Goal: Check status: Check status

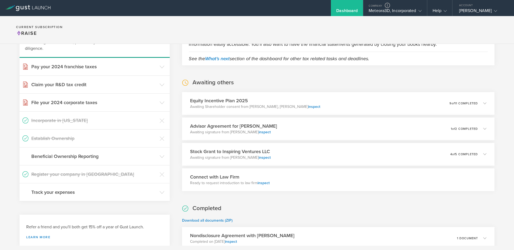
scroll to position [68, 0]
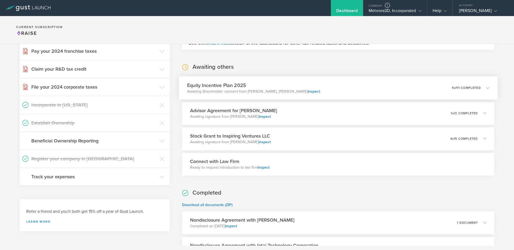
click at [331, 88] on div "Equity Incentive Plan 2025 Awaiting Shareholder consent from [PERSON_NAME], [PE…" at bounding box center [338, 87] width 319 height 23
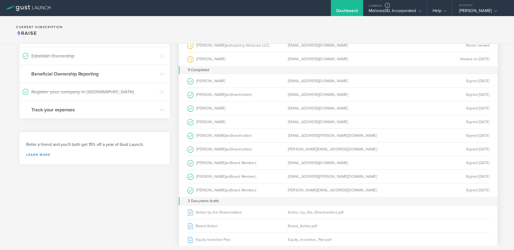
scroll to position [135, 0]
click at [409, 11] on div "Meteora3D, Incorporated" at bounding box center [395, 12] width 53 height 8
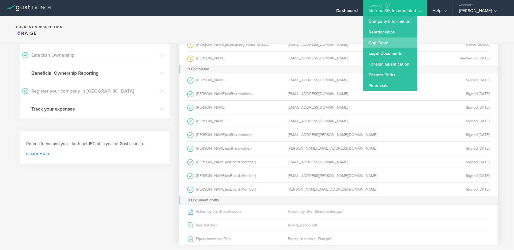
click at [381, 42] on link "Cap Table" at bounding box center [390, 42] width 54 height 11
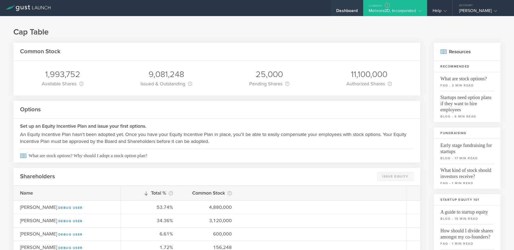
click at [346, 10] on div "Dashboard" at bounding box center [346, 12] width 21 height 8
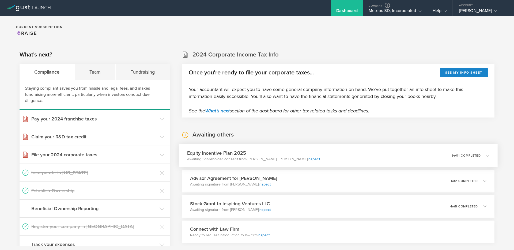
click at [270, 159] on p "Awaiting Shareholder consent from Gaurav Manchanda, Sudhir Patel inspect" at bounding box center [253, 158] width 133 height 5
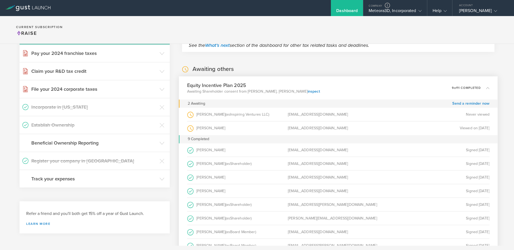
scroll to position [65, 0]
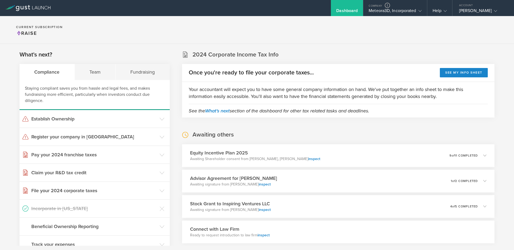
scroll to position [69, 0]
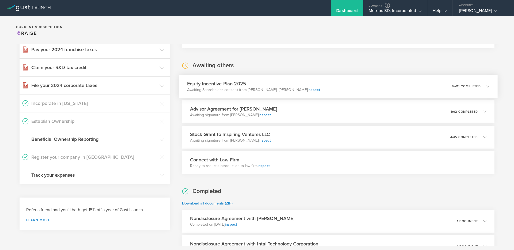
click at [489, 85] on icon at bounding box center [487, 86] width 3 height 3
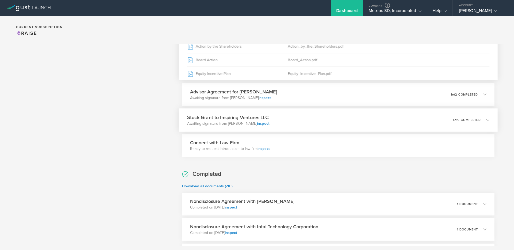
scroll to position [280, 0]
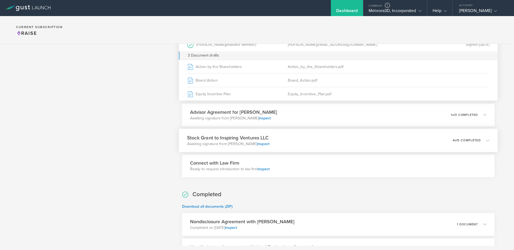
click at [482, 141] on icon at bounding box center [484, 140] width 9 height 5
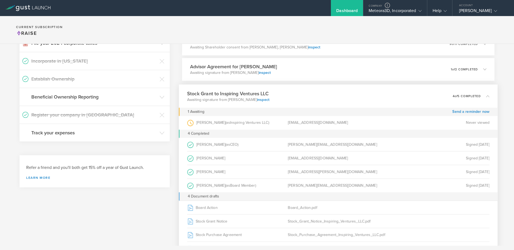
scroll to position [0, 0]
